Goal: Task Accomplishment & Management: Use online tool/utility

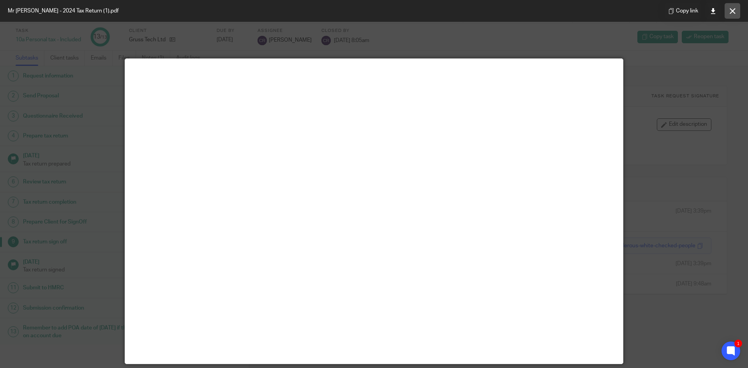
click at [732, 14] on button at bounding box center [733, 11] width 16 height 16
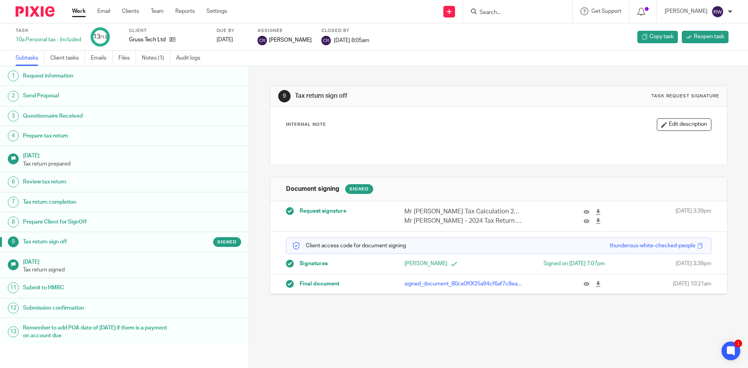
click at [504, 15] on input "Search" at bounding box center [514, 12] width 70 height 7
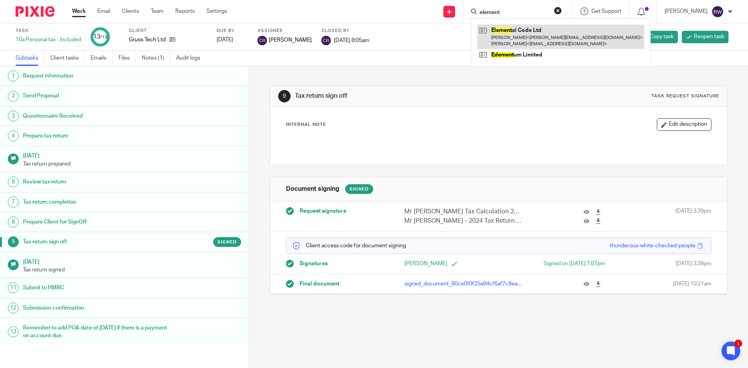
type input "element"
click at [505, 37] on link at bounding box center [560, 37] width 167 height 24
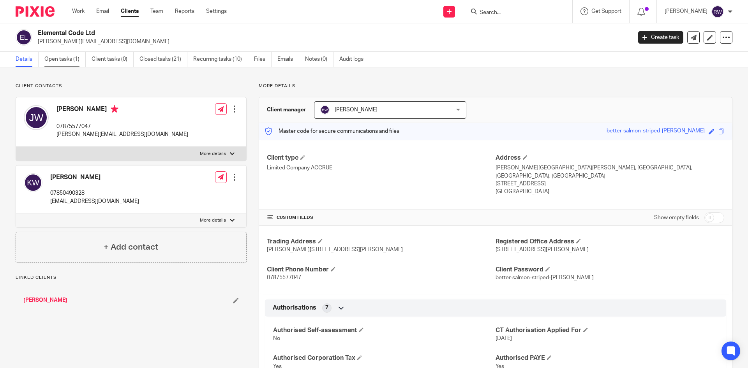
click at [68, 62] on link "Open tasks (1)" at bounding box center [64, 59] width 41 height 15
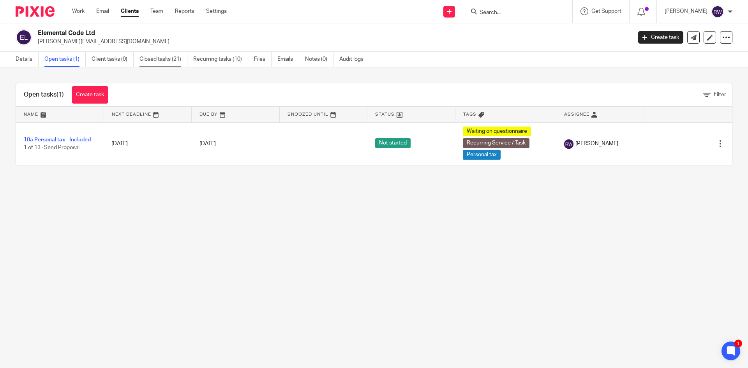
click at [175, 59] on link "Closed tasks (21)" at bounding box center [164, 59] width 48 height 15
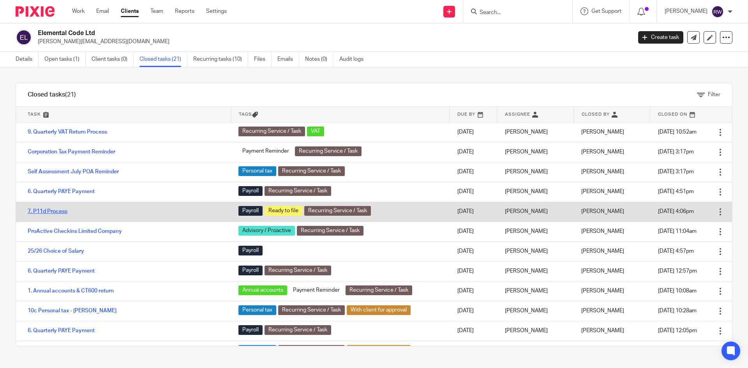
click at [58, 212] on link "7. P11d Process" at bounding box center [48, 211] width 40 height 5
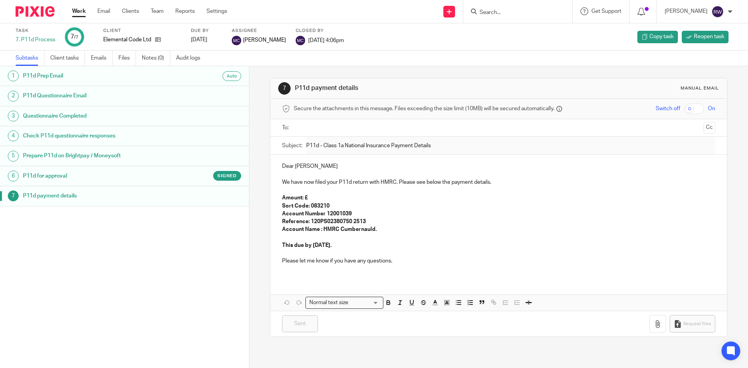
click at [77, 173] on h1 "P11d for approval" at bounding box center [96, 176] width 146 height 12
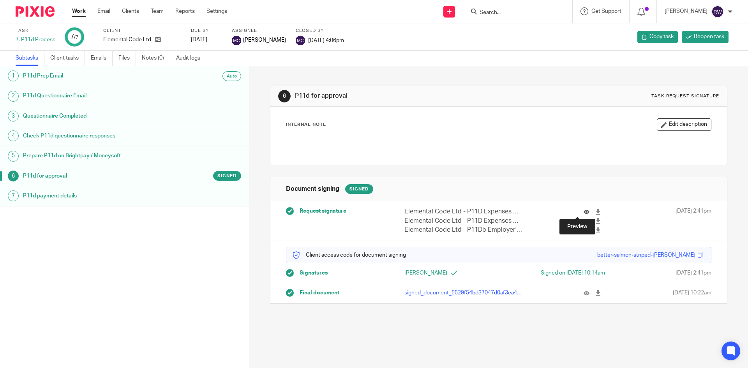
click at [584, 210] on icon at bounding box center [587, 212] width 6 height 6
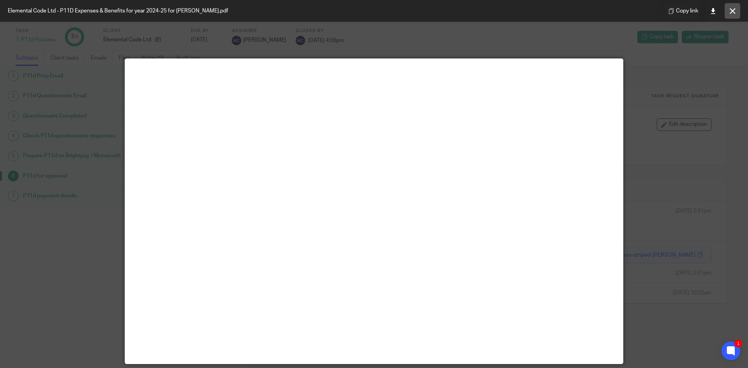
click at [728, 11] on button at bounding box center [733, 11] width 16 height 16
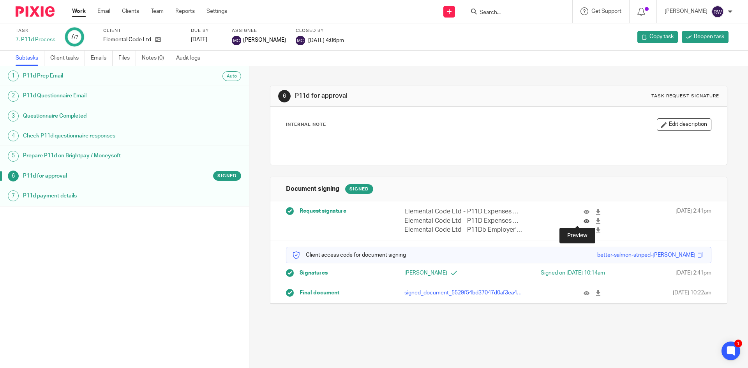
click at [584, 219] on icon at bounding box center [587, 221] width 6 height 6
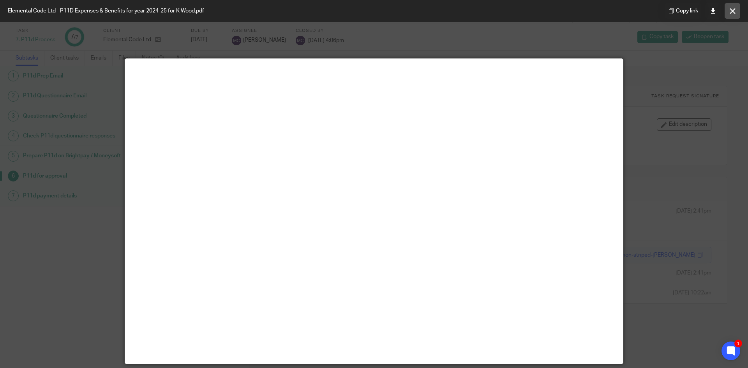
click at [740, 9] on button at bounding box center [733, 11] width 16 height 16
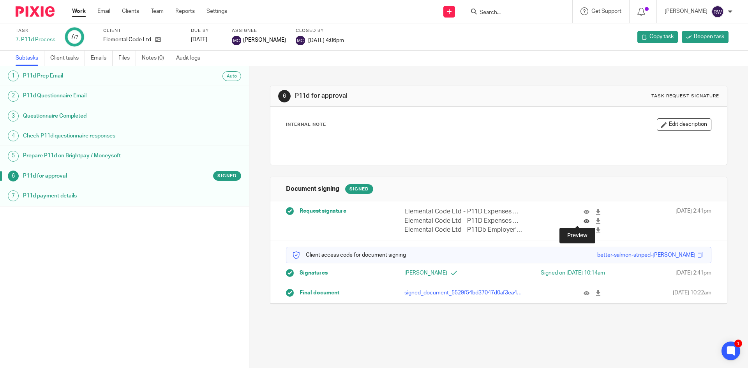
click at [584, 220] on icon at bounding box center [587, 221] width 6 height 6
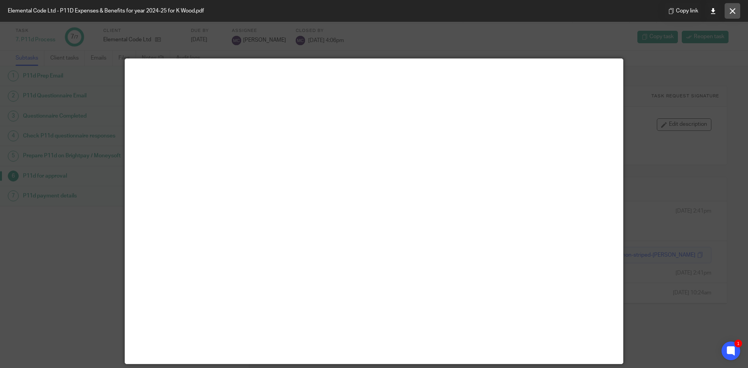
click at [730, 6] on button at bounding box center [733, 11] width 16 height 16
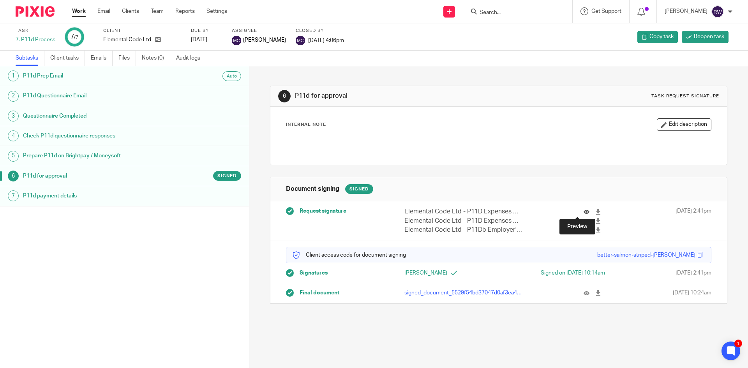
click at [584, 209] on icon at bounding box center [587, 212] width 6 height 6
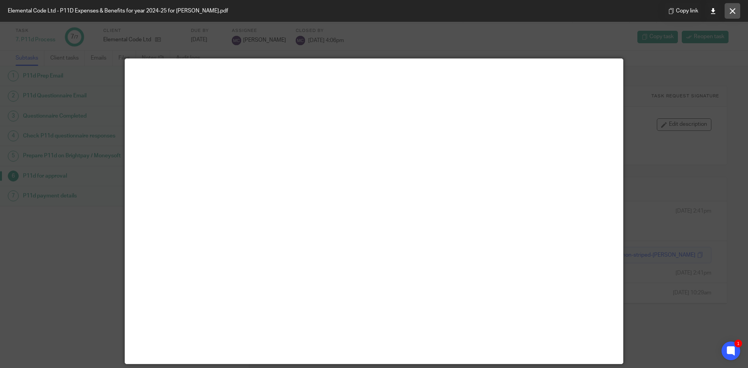
click at [735, 10] on icon at bounding box center [733, 11] width 6 height 6
